Goal: Task Accomplishment & Management: Manage account settings

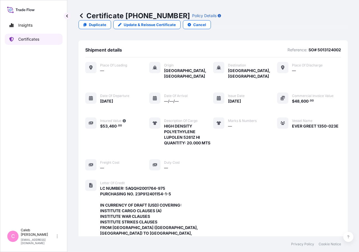
click at [34, 39] on p "Certificates" at bounding box center [28, 39] width 21 height 6
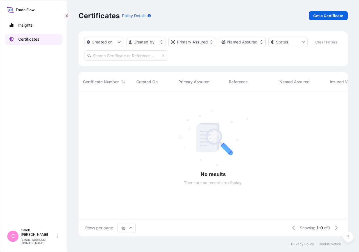
scroll to position [131, 265]
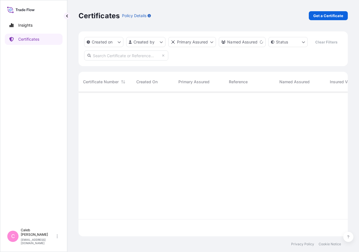
click at [130, 61] on input "text" at bounding box center [126, 56] width 84 height 10
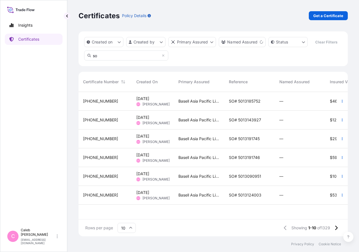
type input "s"
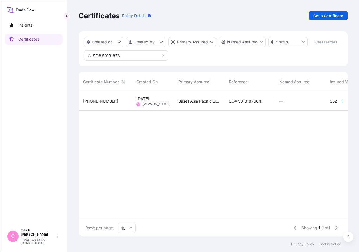
type input "SO# 50131876"
click at [260, 111] on div "SO# 5013187604" at bounding box center [250, 101] width 51 height 19
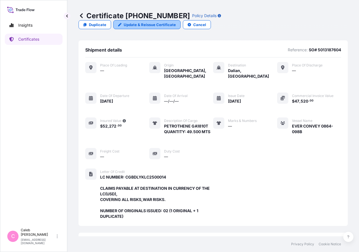
click at [176, 22] on p "Update & Reissue Certificate" at bounding box center [150, 25] width 52 height 6
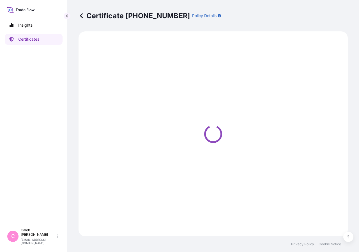
select select "Sea"
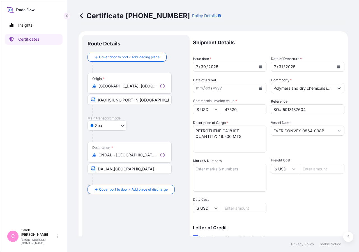
select select "32034"
click at [334, 67] on button "Calendar" at bounding box center [338, 66] width 9 height 9
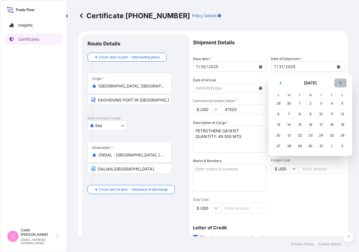
click at [341, 83] on icon "Next" at bounding box center [341, 83] width 2 height 3
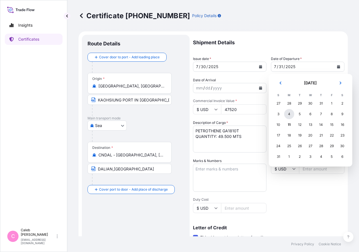
click at [287, 116] on div "4" at bounding box center [289, 114] width 10 height 10
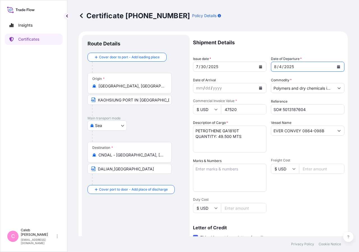
click at [256, 67] on button "Calendar" at bounding box center [260, 66] width 9 height 9
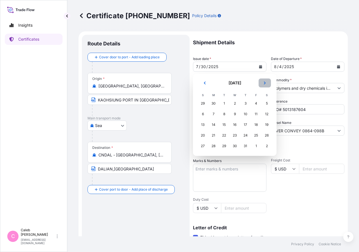
click at [264, 83] on icon "Next" at bounding box center [264, 82] width 3 height 3
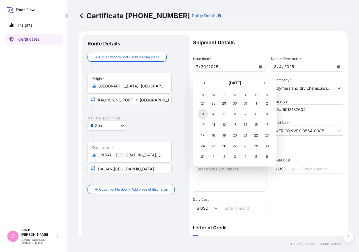
click at [202, 115] on div "3" at bounding box center [203, 114] width 10 height 10
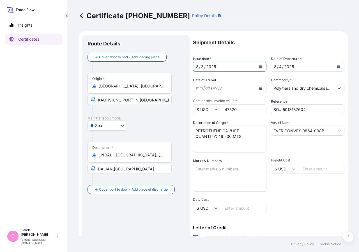
click at [266, 45] on p "Shipment Details" at bounding box center [269, 43] width 152 height 16
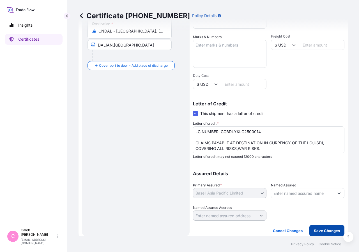
click at [319, 228] on button "Save Changes" at bounding box center [327, 230] width 35 height 11
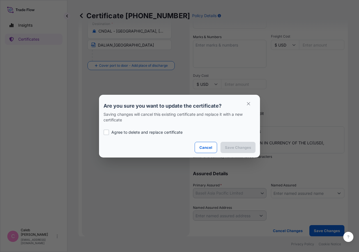
click at [112, 132] on p "Agree to delete and replace certificate" at bounding box center [146, 133] width 71 height 6
checkbox input "true"
click at [231, 146] on p "Save Changes" at bounding box center [238, 148] width 26 height 6
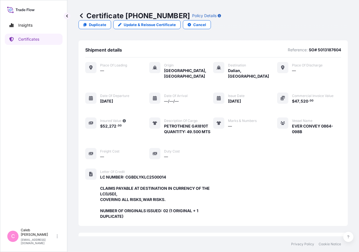
scroll to position [151, 0]
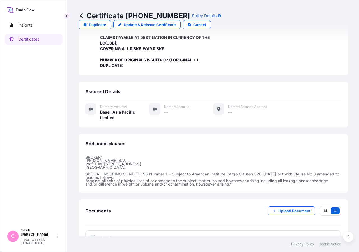
click at [113, 235] on span "Certificate" at bounding box center [110, 238] width 20 height 6
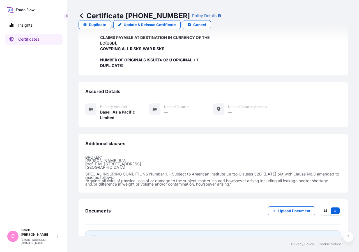
click at [113, 231] on link "PDF Certificate [DATE]T09:53:20.142605" at bounding box center [213, 238] width 256 height 15
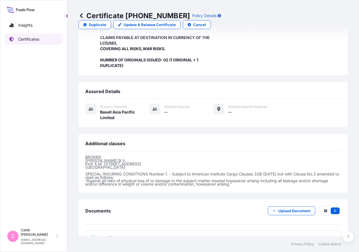
click at [29, 38] on p "Certificates" at bounding box center [28, 39] width 21 height 6
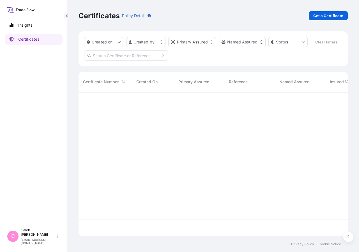
scroll to position [131, 265]
click at [95, 61] on input "text" at bounding box center [126, 56] width 84 height 10
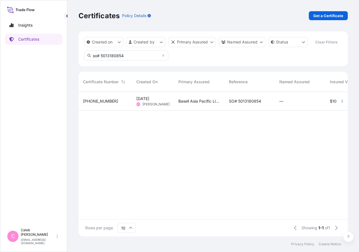
type input "so# 5013180854"
click at [249, 111] on div "SO# 5013180854" at bounding box center [250, 101] width 51 height 19
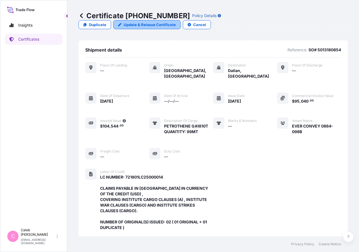
click at [176, 22] on p "Update & Reissue Certificate" at bounding box center [150, 25] width 52 height 6
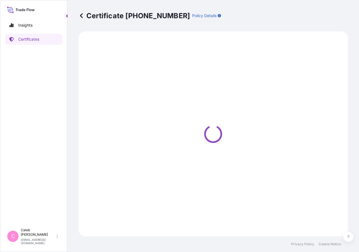
select select "Sea"
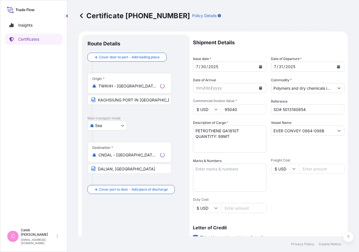
select select "32034"
click at [337, 67] on icon "Calendar" at bounding box center [338, 66] width 3 height 3
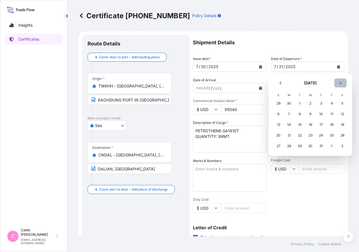
click at [342, 82] on icon "Next" at bounding box center [340, 82] width 3 height 3
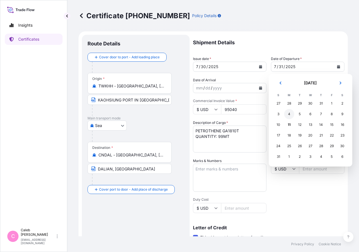
click at [289, 114] on div "4" at bounding box center [289, 114] width 10 height 10
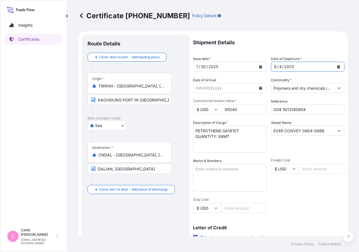
click at [259, 66] on icon "Calendar" at bounding box center [260, 66] width 3 height 3
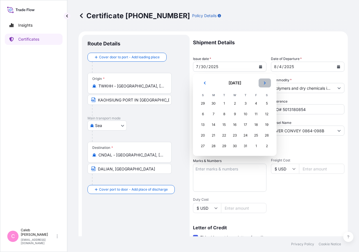
click at [266, 83] on icon "Next" at bounding box center [264, 82] width 3 height 3
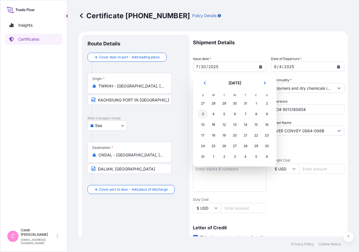
click at [204, 114] on div "3" at bounding box center [203, 114] width 10 height 10
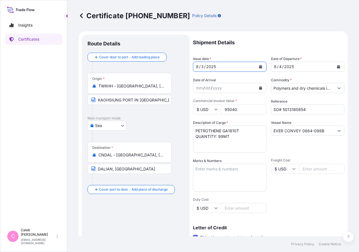
click at [273, 46] on p "Shipment Details" at bounding box center [269, 43] width 152 height 16
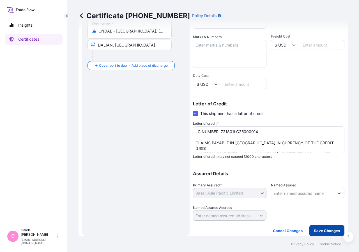
click at [318, 234] on button "Save Changes" at bounding box center [327, 230] width 35 height 11
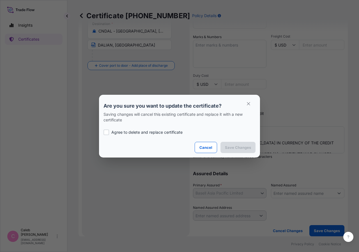
click at [110, 135] on label "Agree to delete and replace certificate" at bounding box center [180, 133] width 152 height 6
checkbox input "true"
click at [241, 145] on p "Save Changes" at bounding box center [238, 148] width 26 height 6
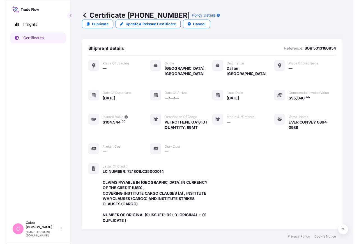
scroll to position [162, 0]
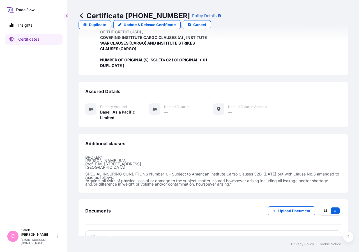
click at [112, 235] on span "Certificate" at bounding box center [110, 238] width 20 height 6
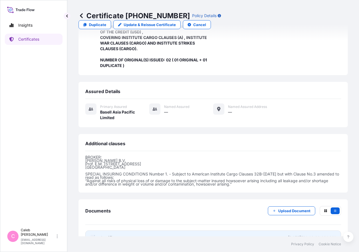
click at [110, 235] on span "Certificate" at bounding box center [110, 238] width 20 height 6
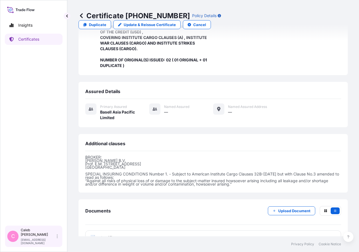
click at [31, 243] on p "[EMAIL_ADDRESS][DOMAIN_NAME]" at bounding box center [38, 241] width 35 height 7
